Goal: Check status: Check status

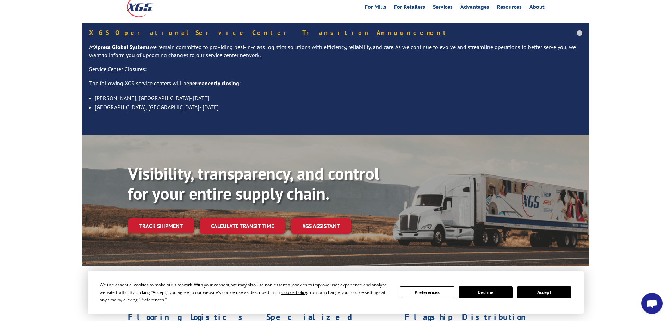
scroll to position [51, 0]
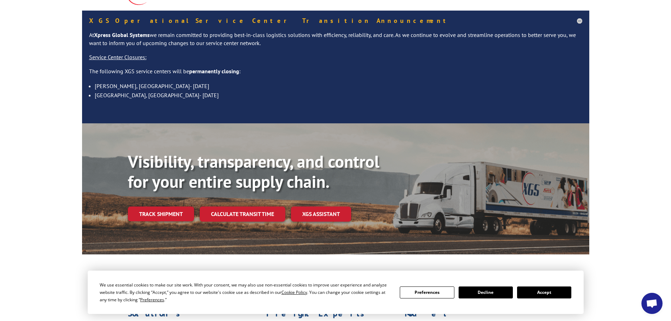
click at [621, 155] on div "Visibility, transparency, and control for your entire supply chain. Track shipm…" at bounding box center [335, 195] width 671 height 145
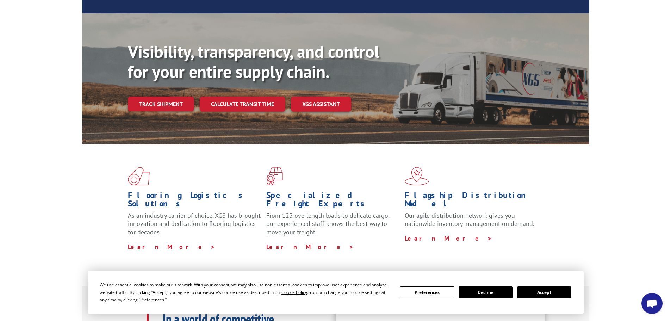
scroll to position [163, 0]
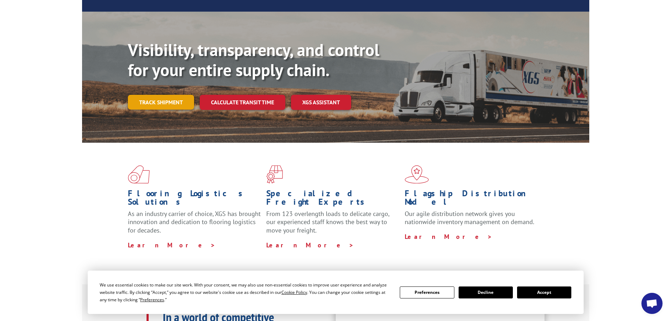
click at [157, 95] on link "Track shipment" at bounding box center [161, 102] width 66 height 15
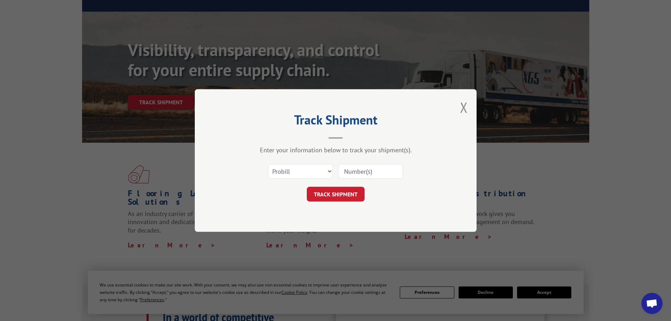
click at [353, 167] on input at bounding box center [370, 171] width 65 height 15
paste input "17469266"
type input "17469266"
click at [336, 195] on button "TRACK SHIPMENT" at bounding box center [336, 194] width 58 height 15
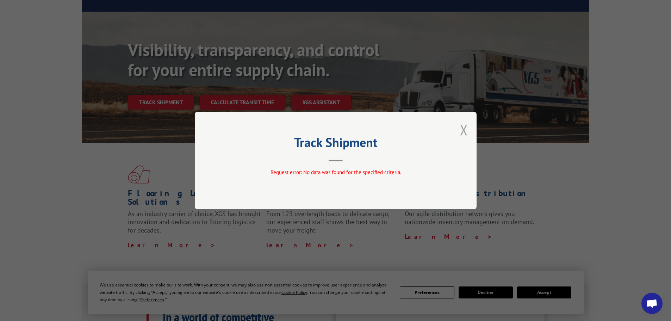
click at [467, 132] on button "Close modal" at bounding box center [464, 129] width 8 height 19
